Goal: Find contact information: Find contact information

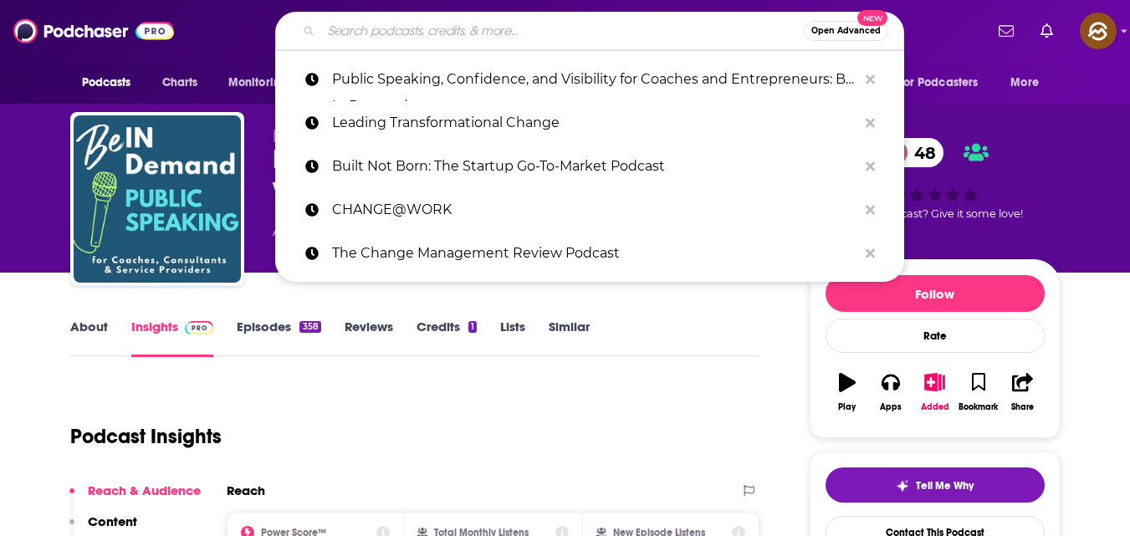
click at [446, 31] on input "Search podcasts, credits, & more..." at bounding box center [562, 31] width 482 height 27
paste input "The Human Rights"
type input "The Human Rights"
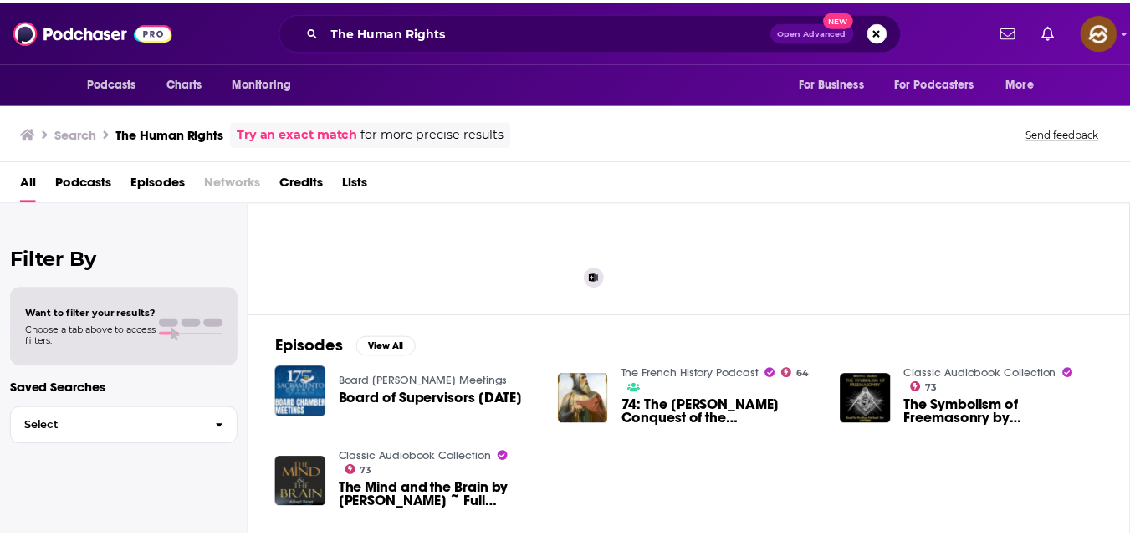
scroll to position [122, 0]
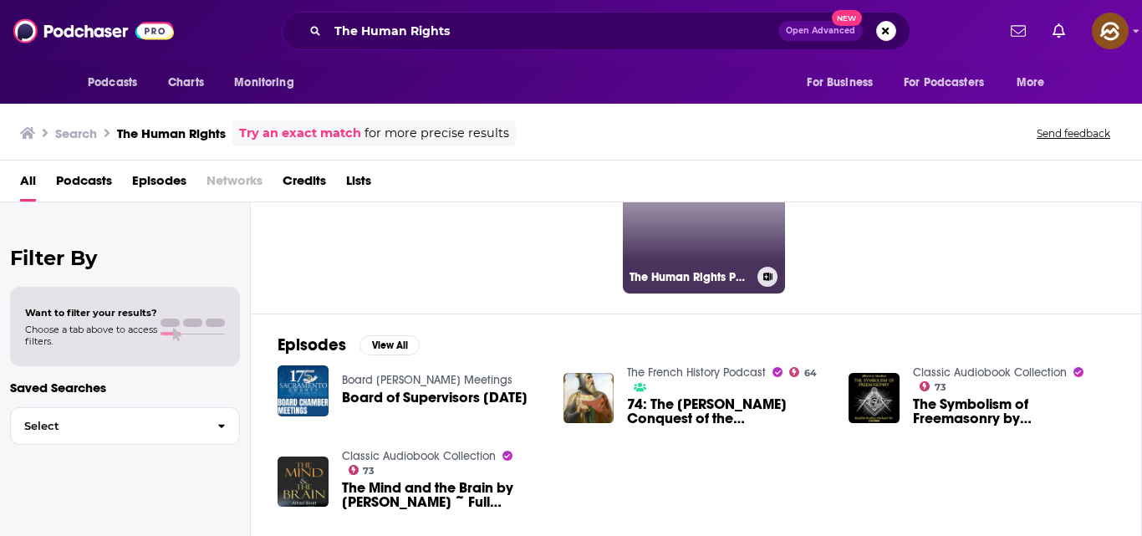
click at [695, 234] on link "36 The Human Rights Podcast" at bounding box center [704, 212] width 162 height 162
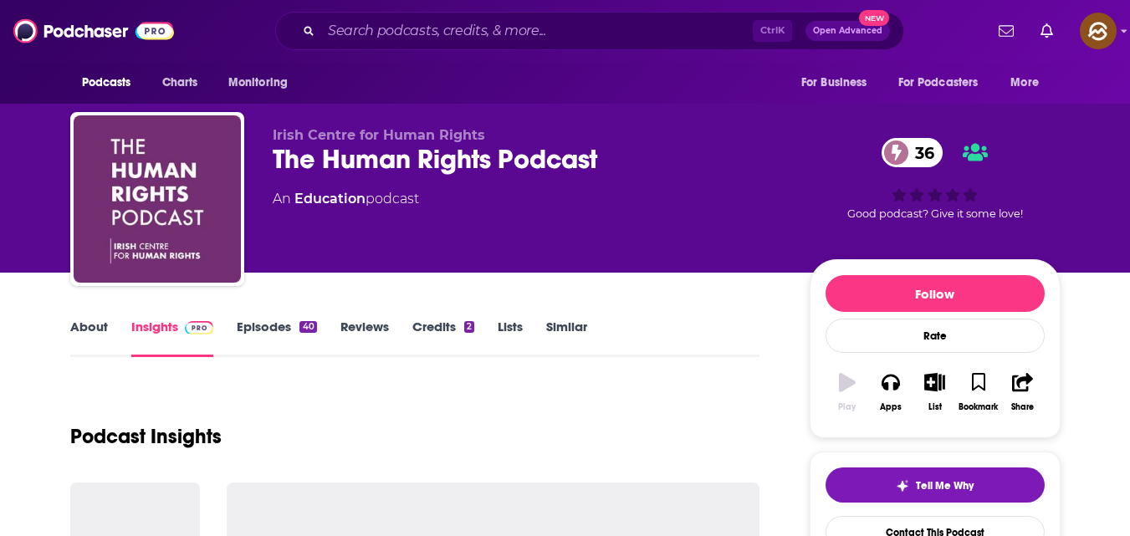
click at [695, 234] on div "Irish Centre for Human Rights The Human Rights Podcast 36 An Education podcast" at bounding box center [528, 194] width 510 height 134
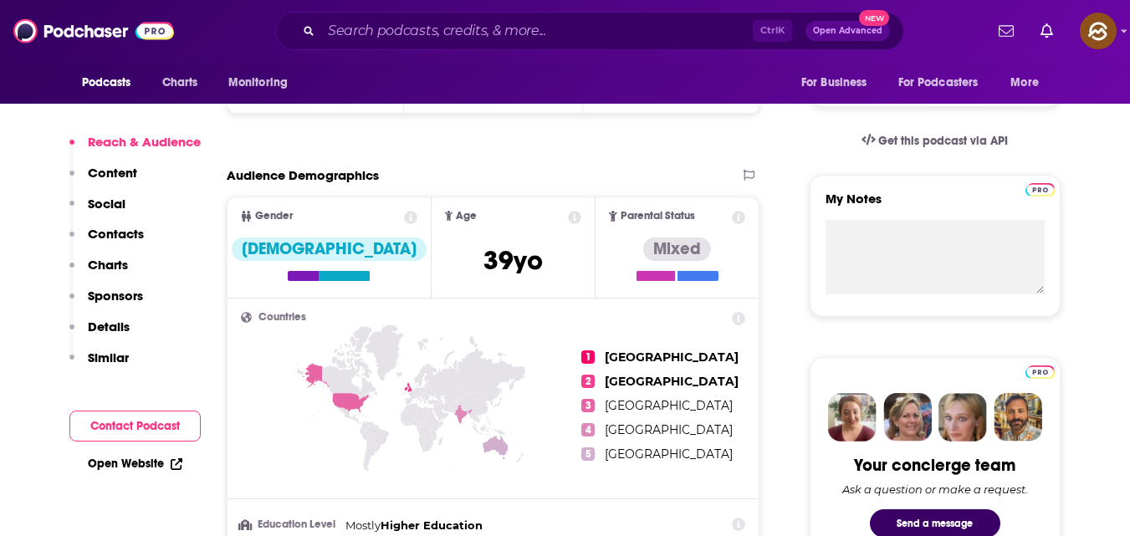
scroll to position [508, 0]
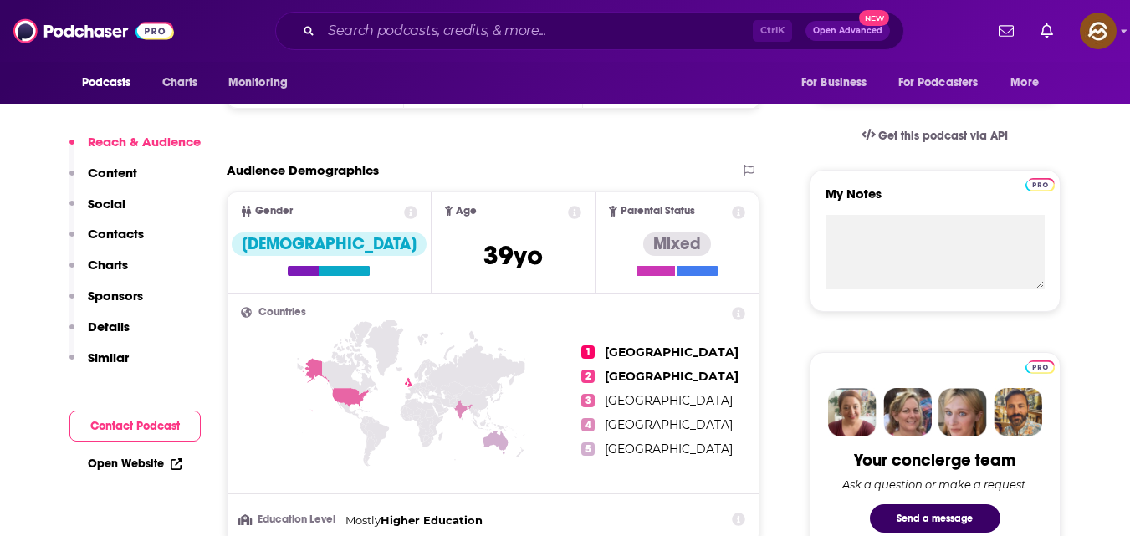
click at [179, 432] on button "Contact Podcast" at bounding box center [134, 426] width 131 height 31
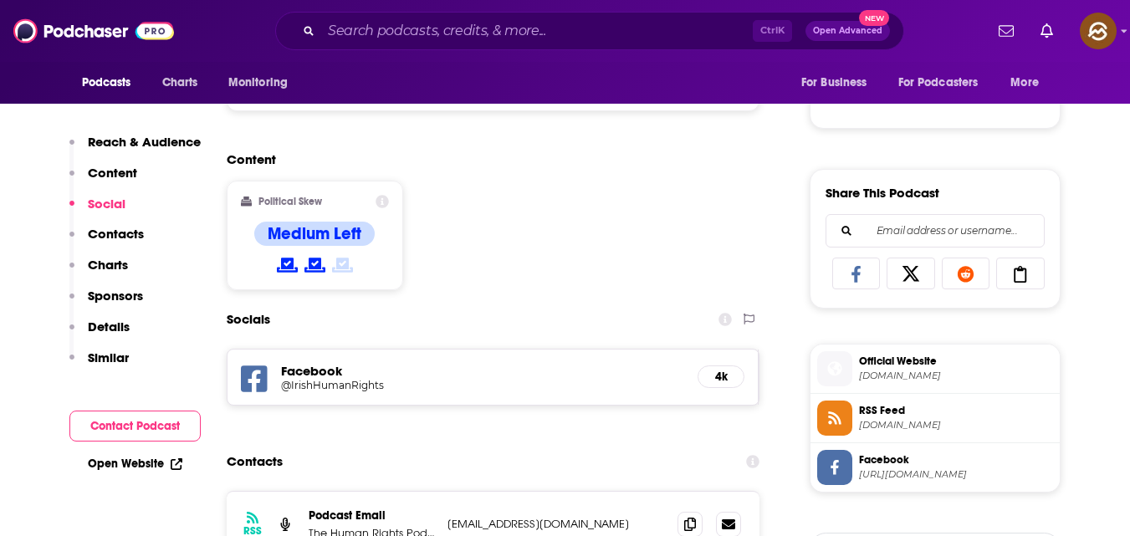
scroll to position [939, 0]
